Goal: Transaction & Acquisition: Purchase product/service

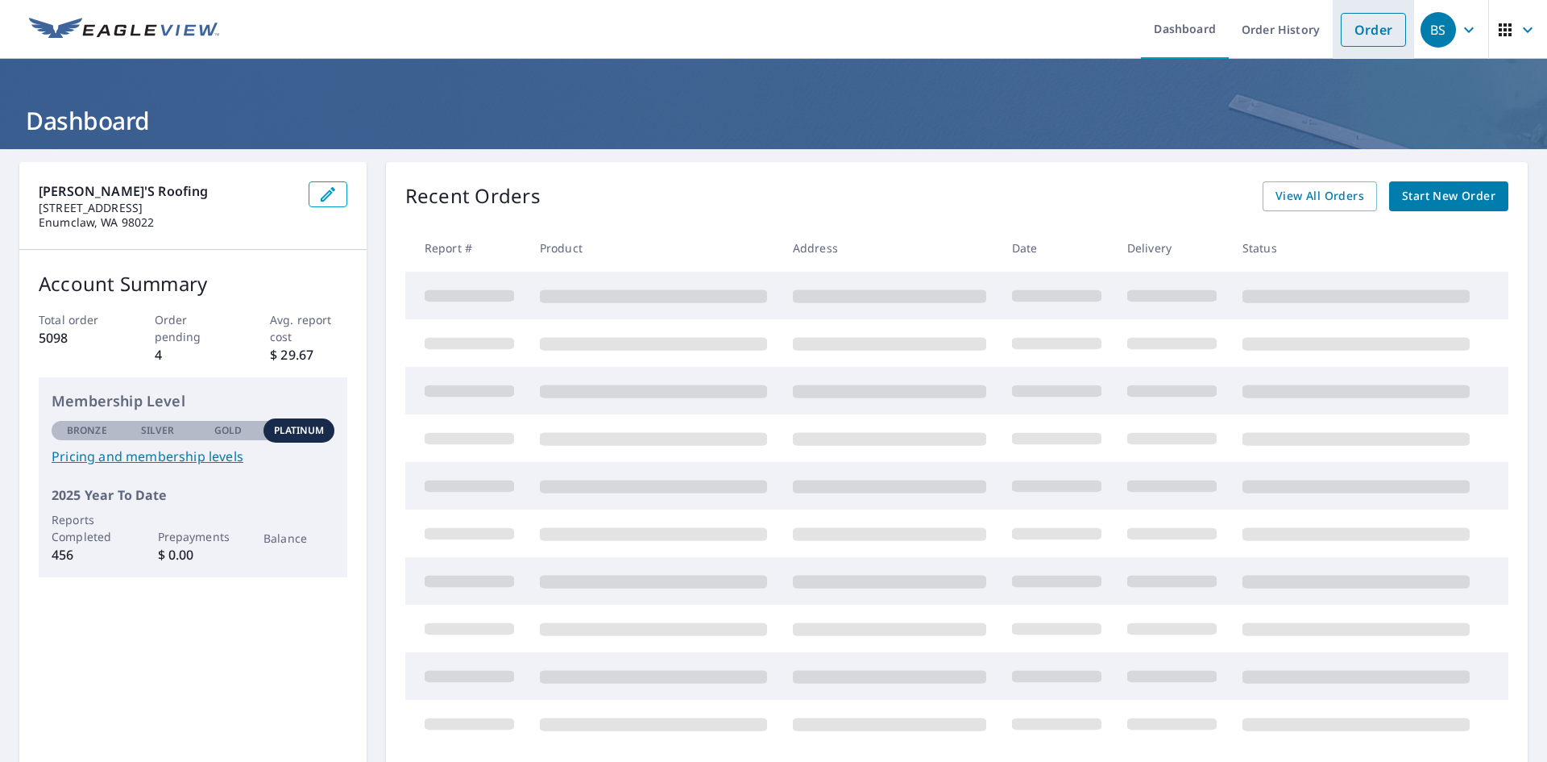
click at [1360, 25] on link "Order" at bounding box center [1373, 30] width 65 height 34
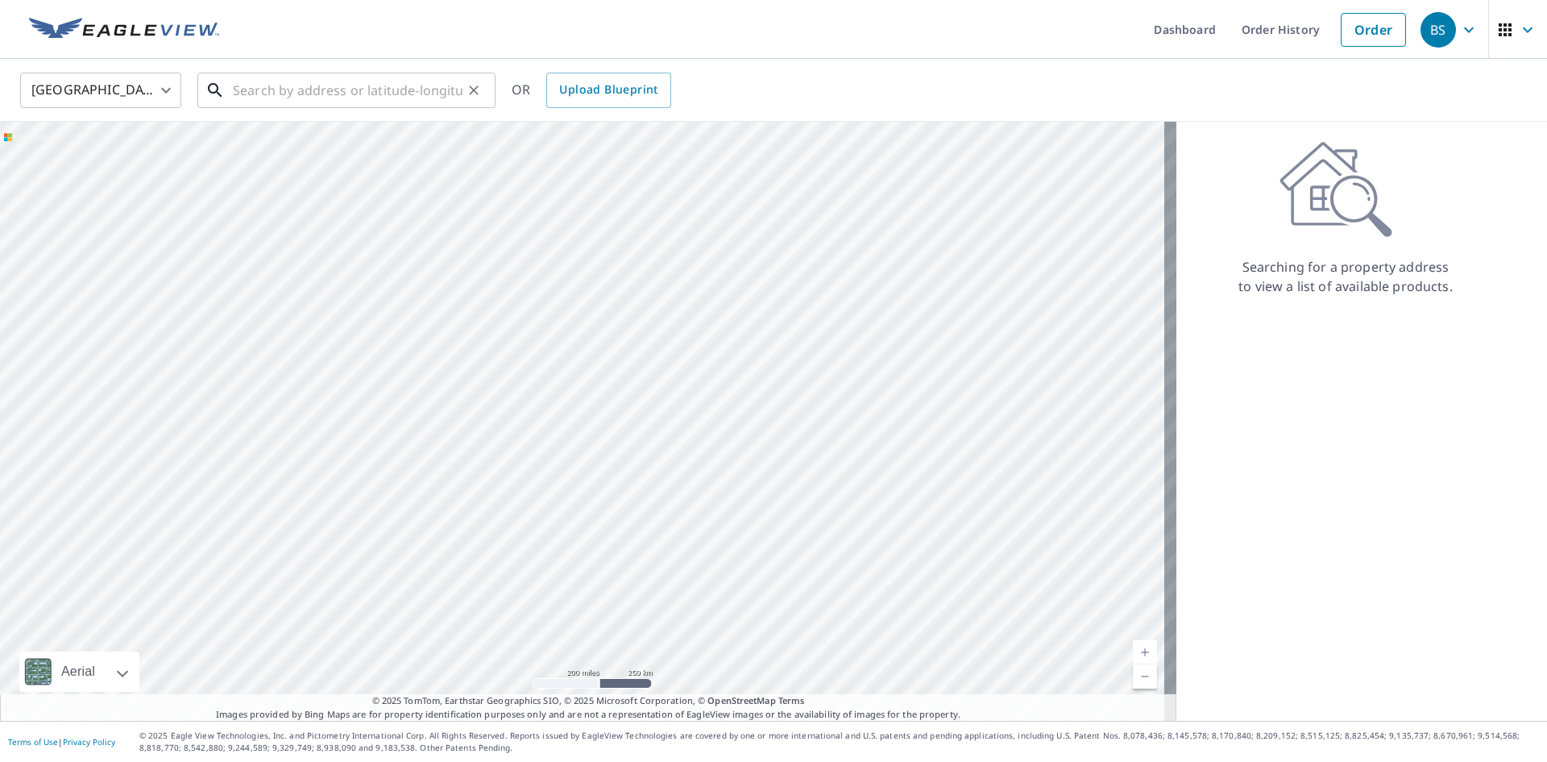
click at [405, 79] on input "text" at bounding box center [348, 90] width 230 height 45
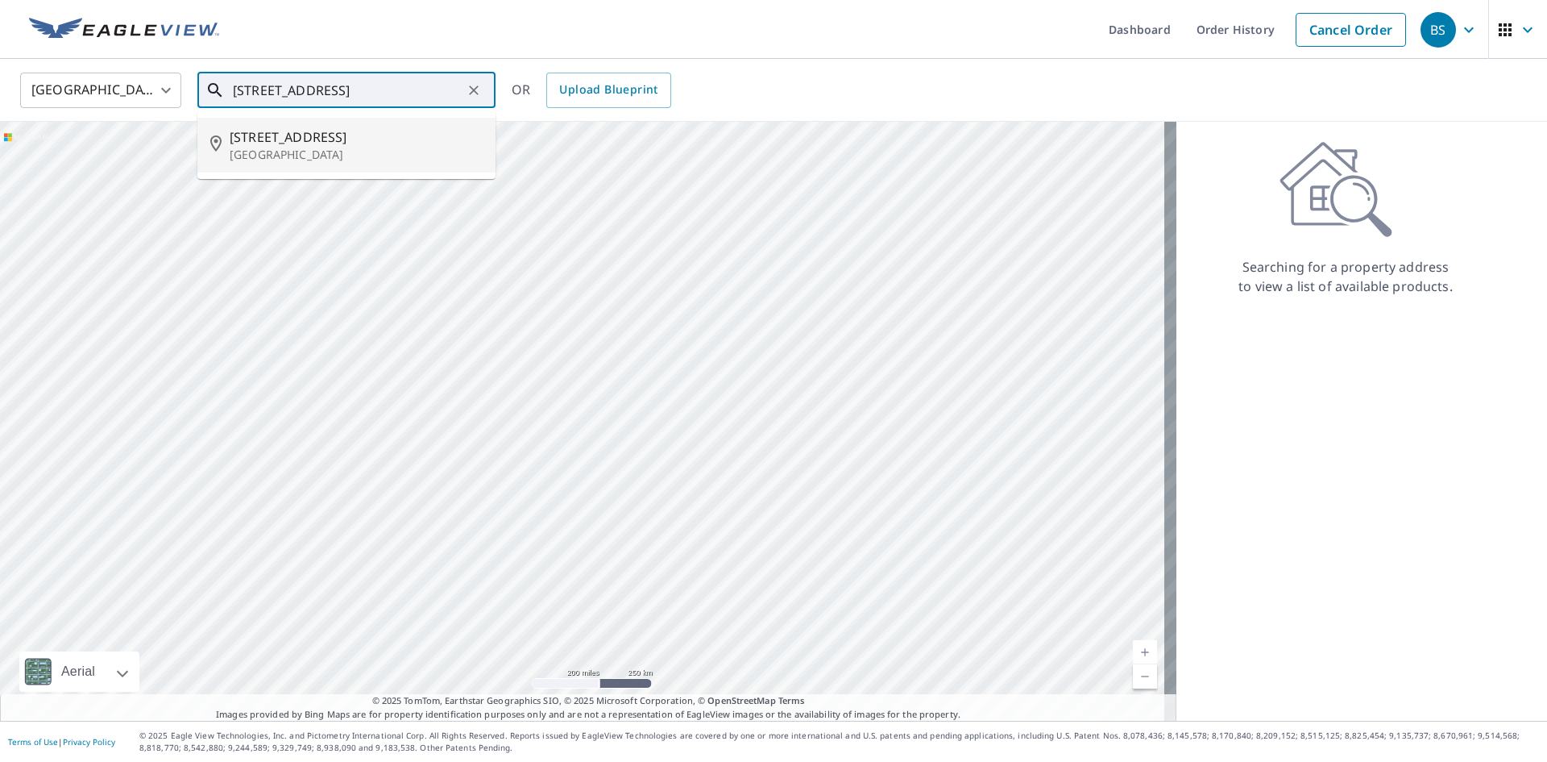
click at [329, 147] on p "[GEOGRAPHIC_DATA]" at bounding box center [356, 155] width 253 height 16
type input "[STREET_ADDRESS]"
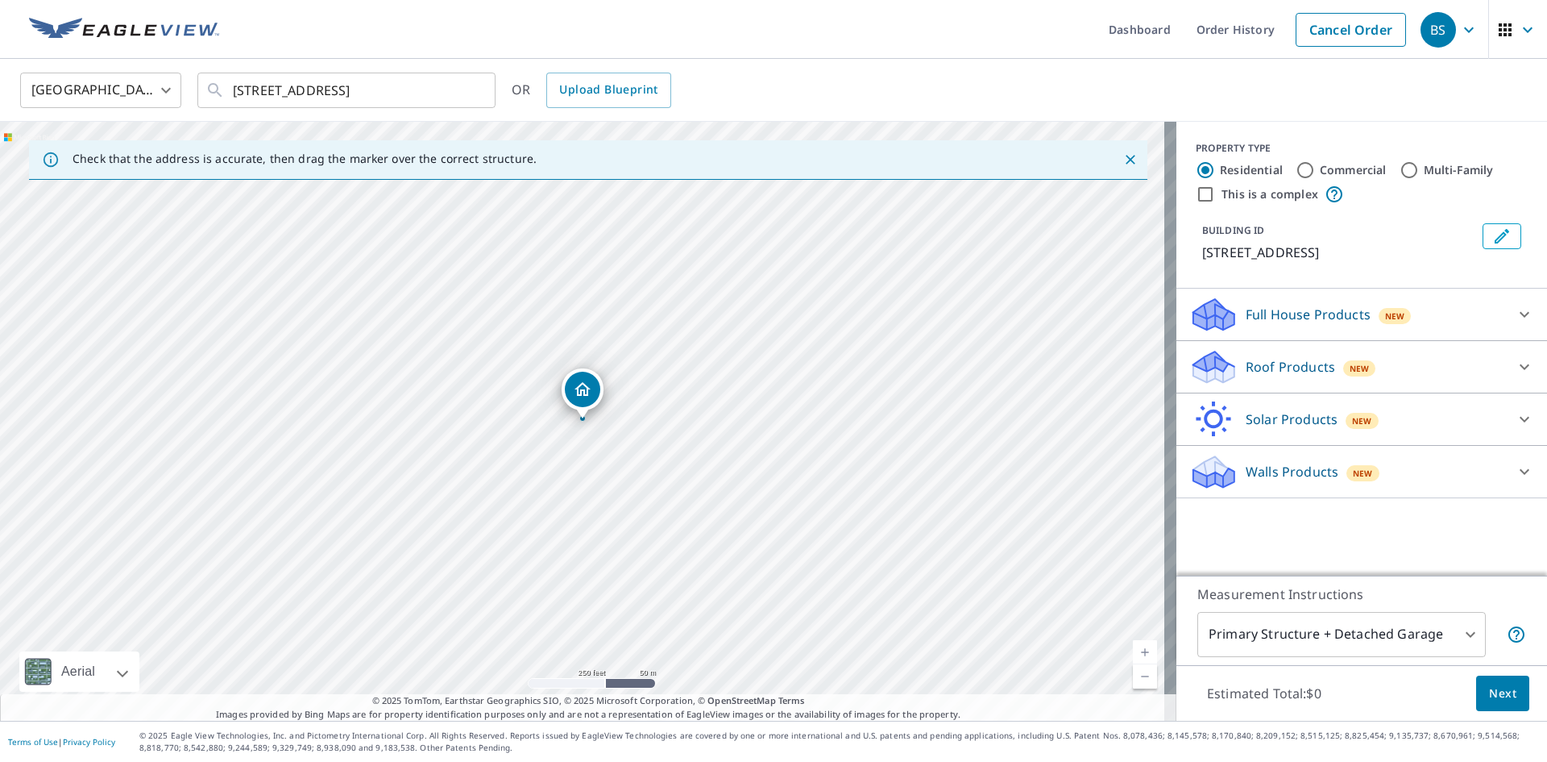
click at [1296, 367] on p "Roof Products" at bounding box center [1290, 366] width 89 height 19
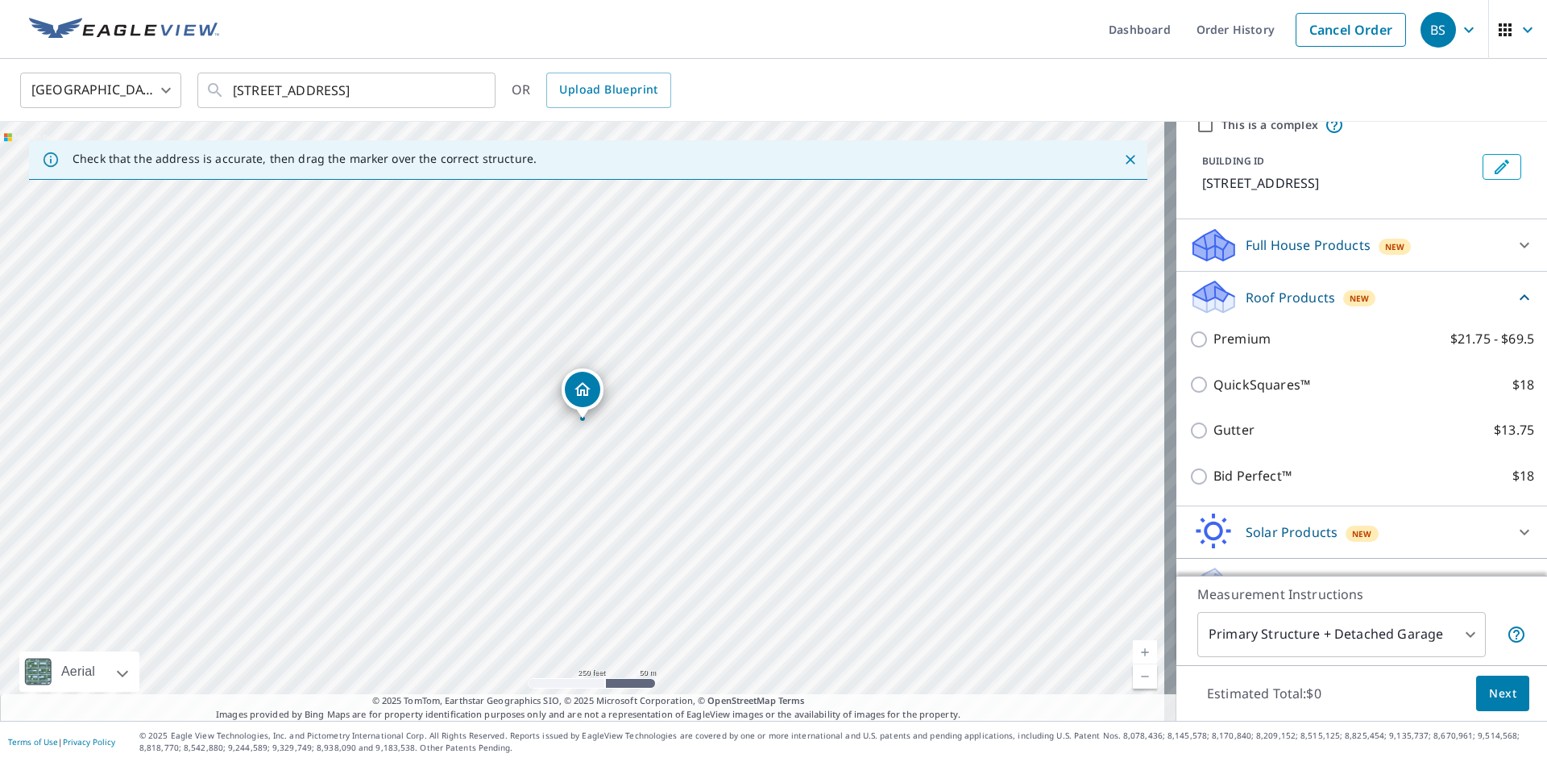
scroll to position [105, 0]
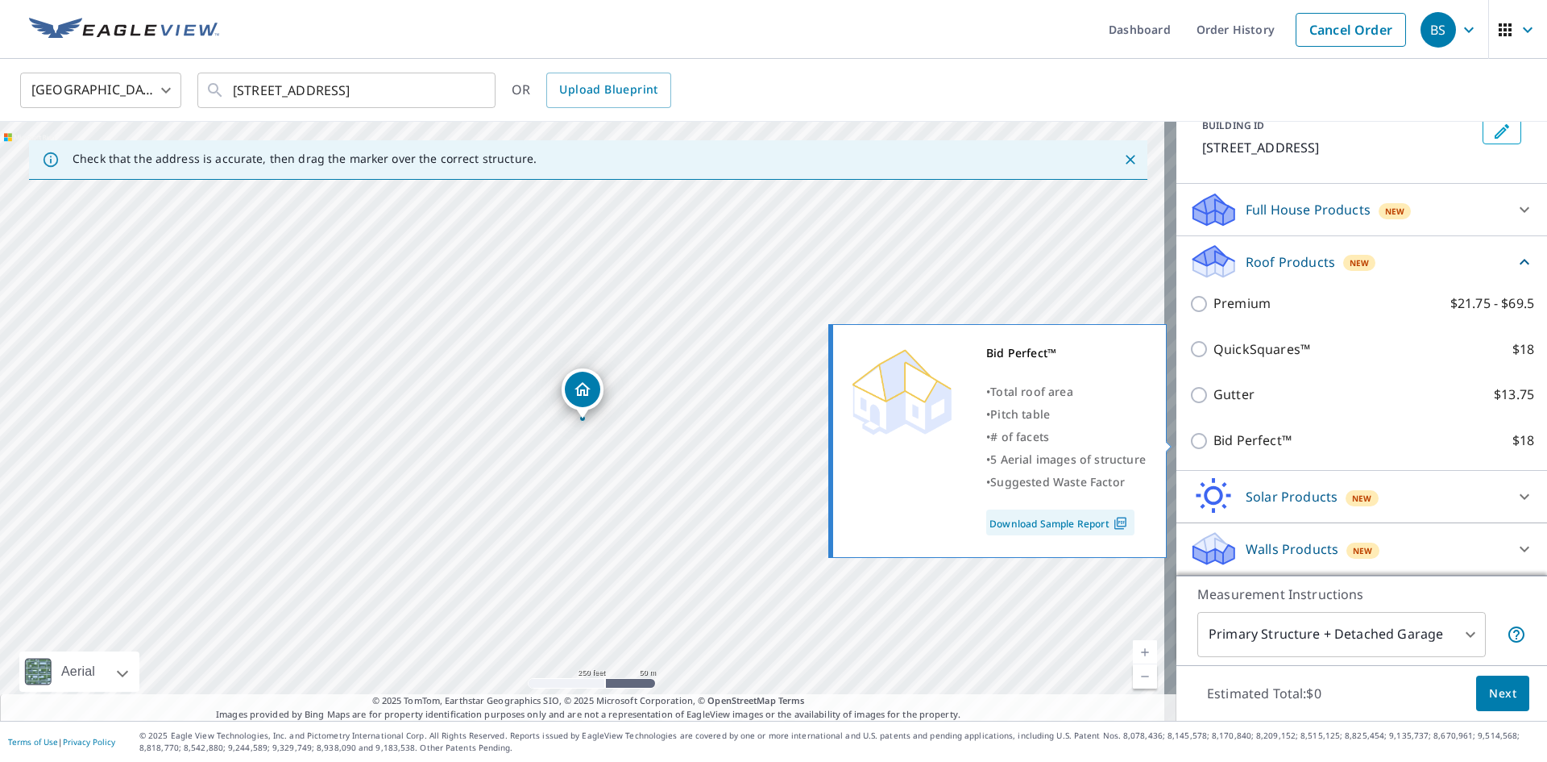
click at [1189, 439] on input "Bid Perfect™ $18" at bounding box center [1201, 440] width 24 height 19
checkbox input "true"
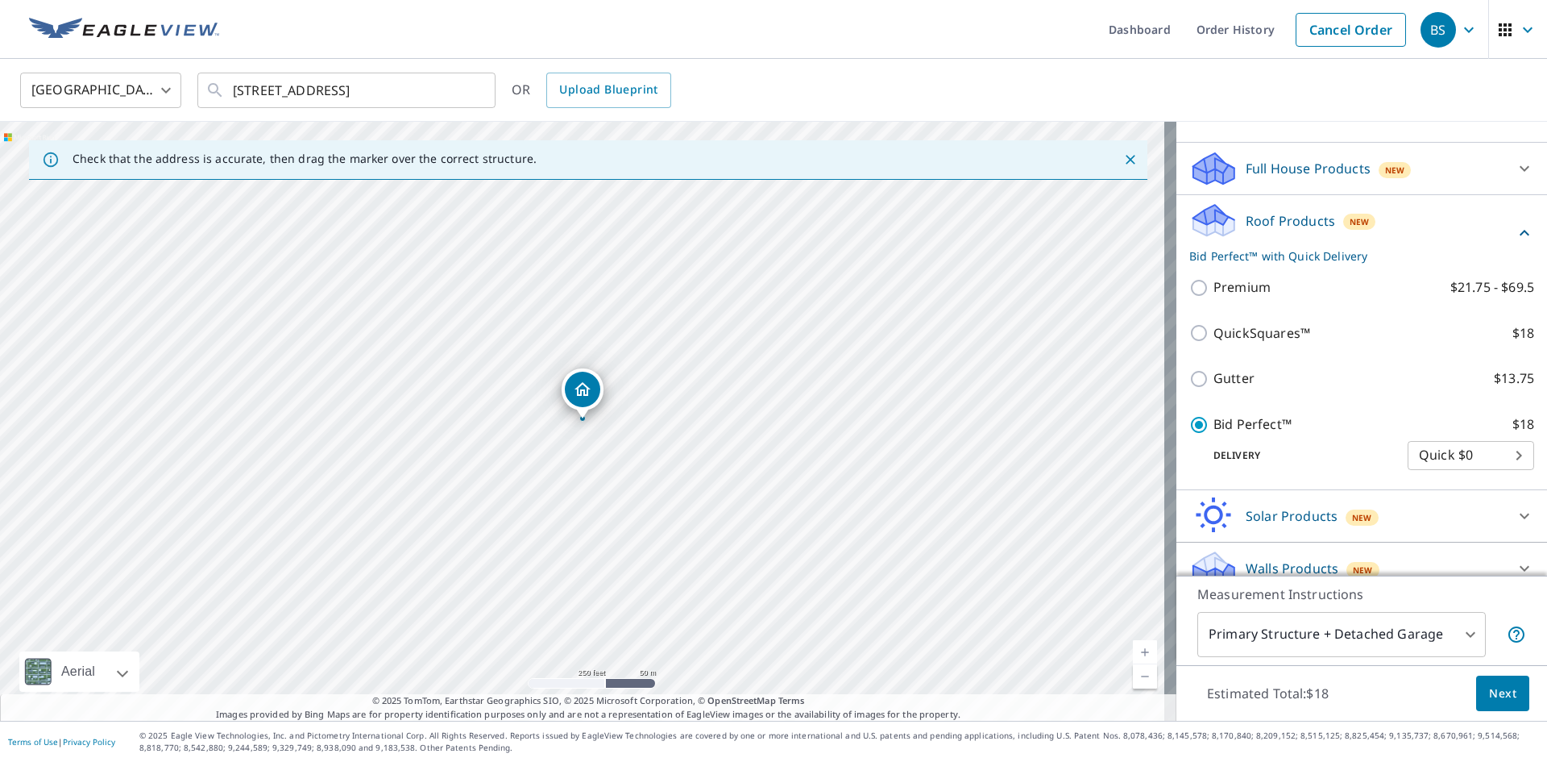
scroll to position [165, 0]
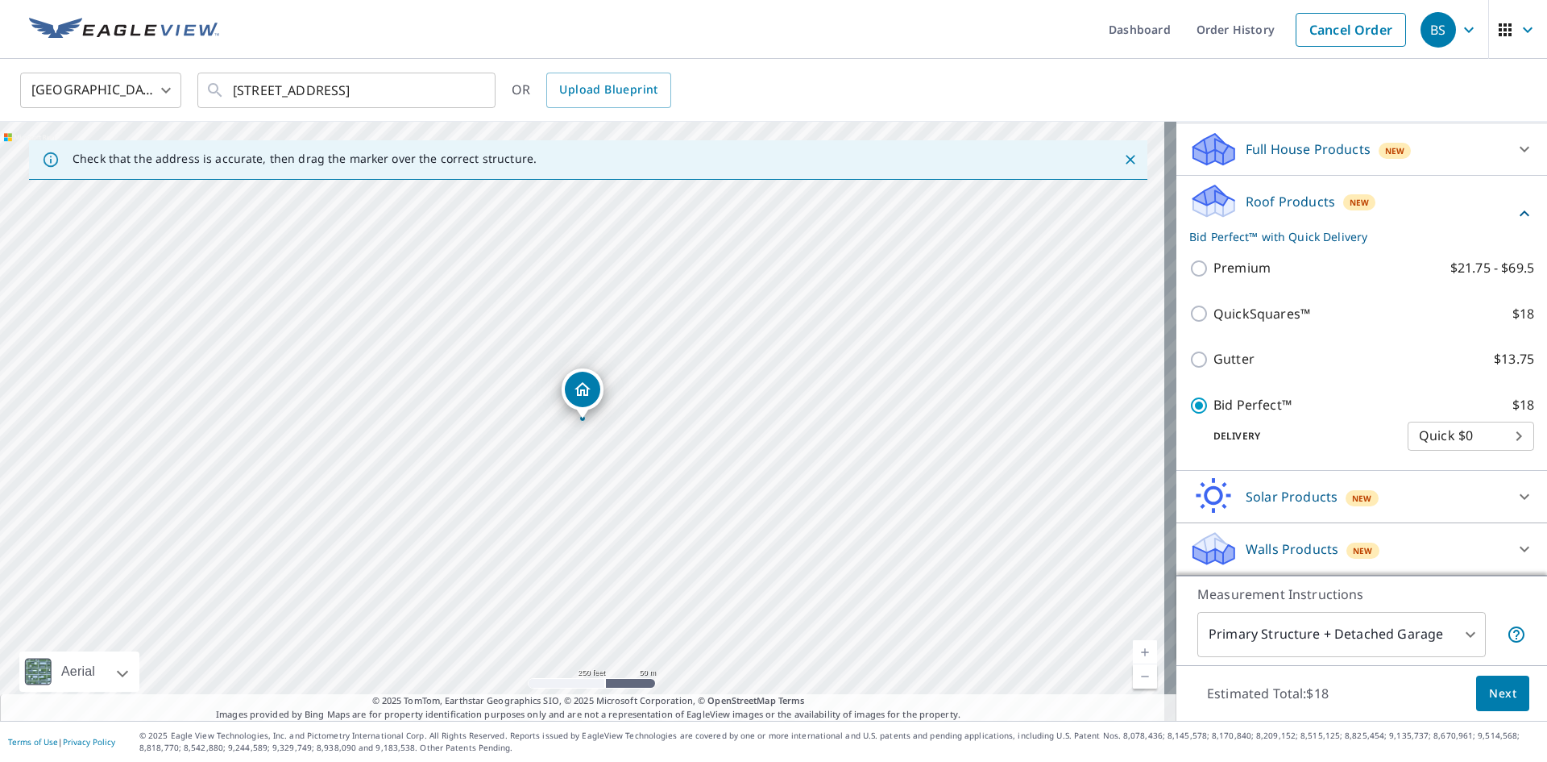
click at [1288, 640] on body "BS BS Dashboard Order History Cancel Order BS [GEOGRAPHIC_DATA] US ​ [STREET_AD…" at bounding box center [773, 381] width 1547 height 762
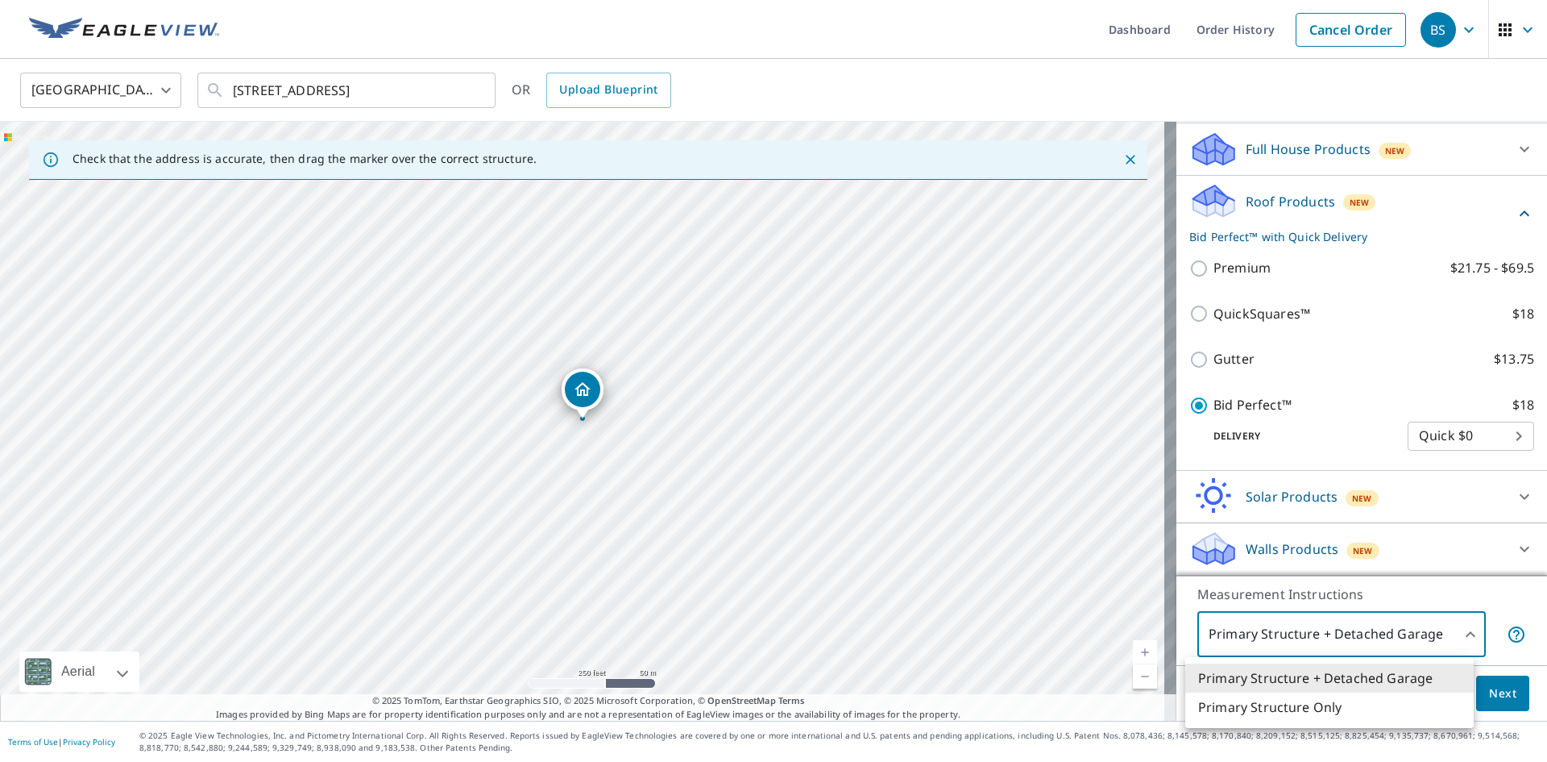
click at [1278, 701] on li "Primary Structure Only" at bounding box center [1329, 706] width 288 height 29
type input "2"
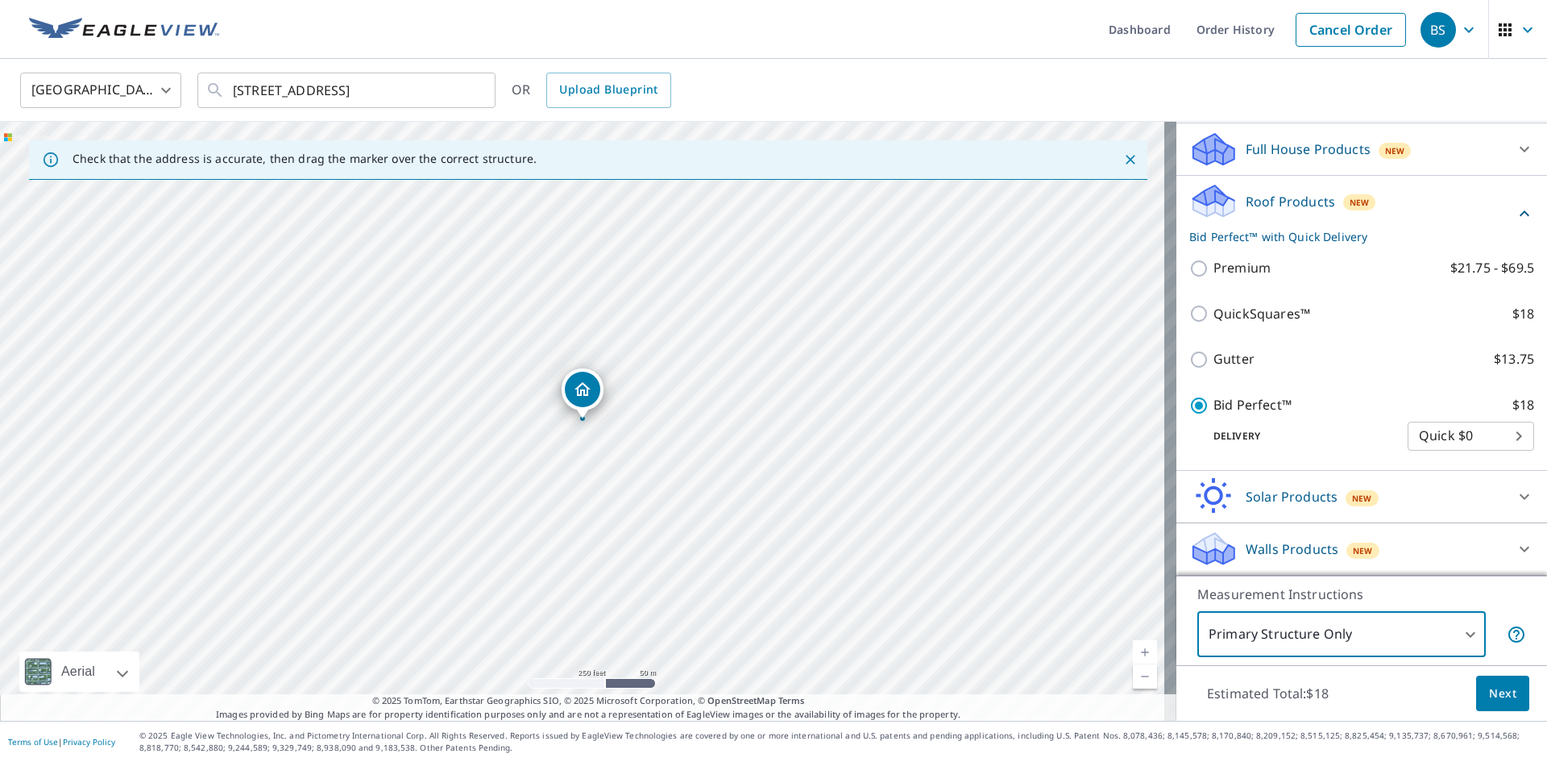
click at [1499, 689] on span "Next" at bounding box center [1502, 693] width 27 height 20
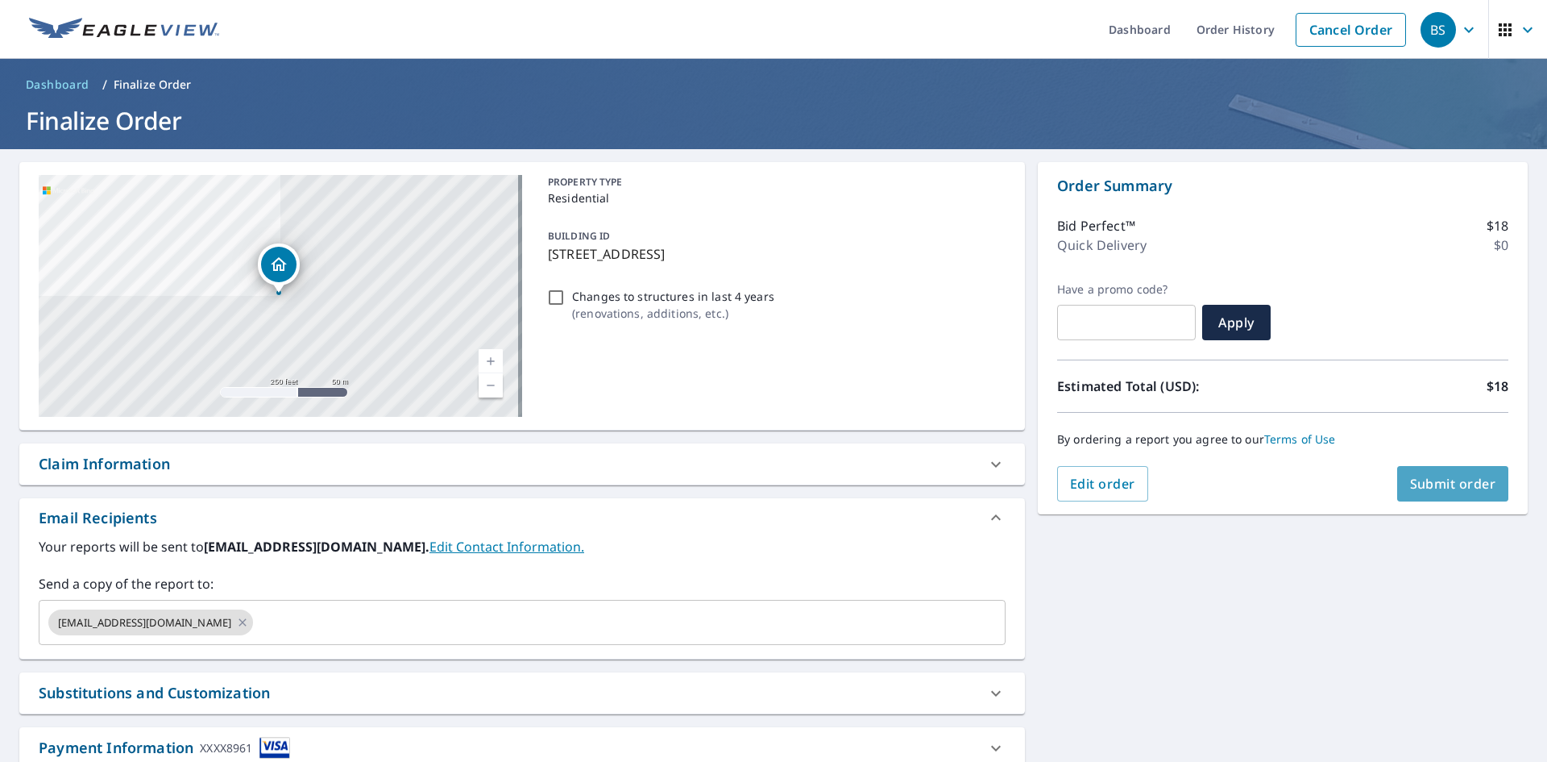
click at [1430, 483] on span "Submit order" at bounding box center [1453, 484] width 86 height 18
checkbox input "true"
